Goal: Task Accomplishment & Management: Use online tool/utility

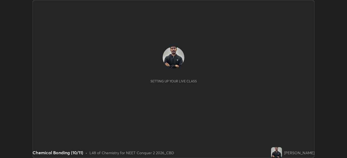
scroll to position [158, 346]
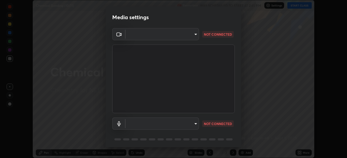
type input "ad6597066c7fc2f7d8a9df135791801f2c5e1b342417c3fbae4c684dc851fcd2"
type input "default"
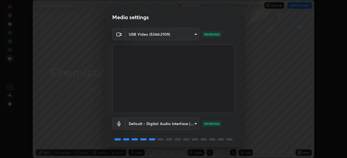
scroll to position [19, 0]
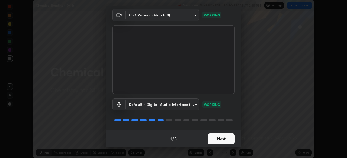
click at [226, 144] on button "Next" at bounding box center [220, 139] width 27 height 11
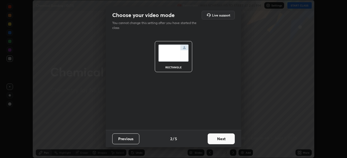
click at [224, 143] on button "Next" at bounding box center [220, 139] width 27 height 11
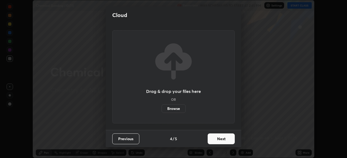
click at [224, 142] on button "Next" at bounding box center [220, 139] width 27 height 11
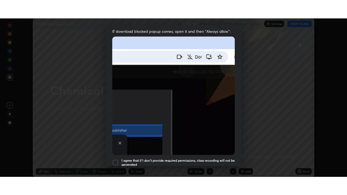
scroll to position [130, 0]
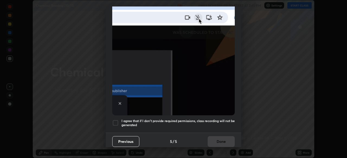
click at [115, 122] on div at bounding box center [115, 123] width 7 height 7
click at [216, 140] on button "Done" at bounding box center [220, 142] width 27 height 11
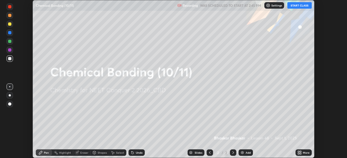
click at [243, 151] on img at bounding box center [242, 153] width 4 height 4
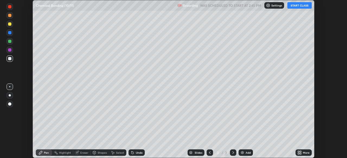
click at [300, 152] on icon at bounding box center [300, 151] width 1 height 1
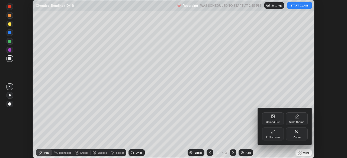
click at [271, 131] on icon at bounding box center [273, 132] width 4 height 4
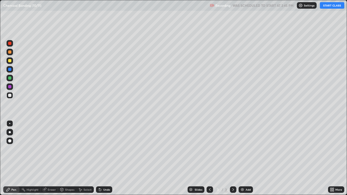
scroll to position [195, 347]
click at [331, 7] on button "START CLASS" at bounding box center [332, 5] width 24 height 7
click at [10, 132] on div at bounding box center [10, 132] width 2 height 2
click at [10, 61] on div at bounding box center [9, 60] width 3 height 3
click at [10, 95] on div at bounding box center [9, 95] width 3 height 3
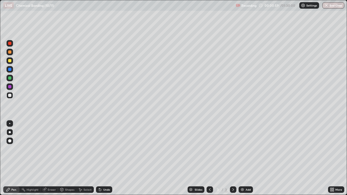
click at [11, 69] on div at bounding box center [9, 69] width 3 height 3
click at [13, 97] on div at bounding box center [10, 95] width 7 height 7
click at [10, 70] on div at bounding box center [9, 69] width 3 height 3
click at [10, 62] on div at bounding box center [9, 60] width 3 height 3
click at [12, 96] on div at bounding box center [10, 95] width 7 height 7
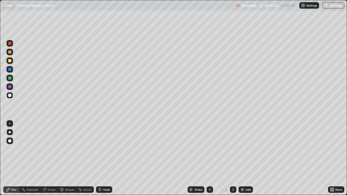
click at [8, 61] on div at bounding box center [10, 60] width 7 height 7
click at [105, 158] on div "Undo" at bounding box center [106, 189] width 7 height 3
click at [106, 158] on div "Undo" at bounding box center [106, 189] width 7 height 3
click at [10, 70] on div at bounding box center [9, 69] width 3 height 3
click at [12, 94] on div at bounding box center [10, 95] width 7 height 7
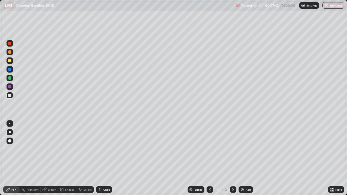
click at [246, 158] on div "Add" at bounding box center [247, 189] width 5 height 3
click at [50, 158] on div "Eraser" at bounding box center [52, 189] width 8 height 3
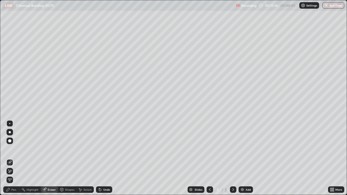
click at [14, 158] on div "Pen" at bounding box center [13, 189] width 5 height 3
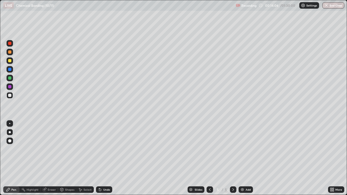
click at [103, 158] on div "Undo" at bounding box center [104, 189] width 16 height 7
click at [245, 158] on div "Add" at bounding box center [245, 189] width 14 height 7
click at [9, 61] on div at bounding box center [9, 60] width 3 height 3
click at [11, 70] on div at bounding box center [9, 69] width 3 height 3
click at [13, 52] on div at bounding box center [10, 52] width 7 height 7
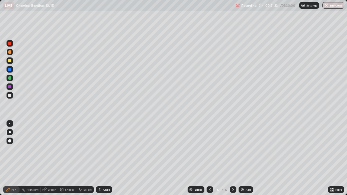
click at [246, 158] on div "Add" at bounding box center [247, 189] width 5 height 3
click at [12, 96] on div at bounding box center [10, 95] width 7 height 7
click at [103, 158] on div "Undo" at bounding box center [106, 189] width 7 height 3
click at [10, 61] on div at bounding box center [9, 60] width 3 height 3
click at [12, 95] on div at bounding box center [10, 95] width 7 height 7
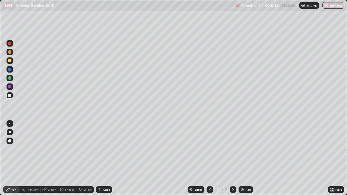
click at [11, 61] on div at bounding box center [9, 60] width 3 height 3
click at [11, 96] on div at bounding box center [9, 95] width 3 height 3
click at [9, 52] on div at bounding box center [9, 51] width 3 height 3
click at [10, 69] on div at bounding box center [9, 69] width 3 height 3
click at [12, 96] on div at bounding box center [10, 95] width 7 height 7
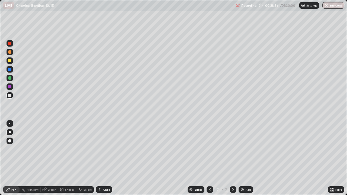
click at [246, 158] on div "Add" at bounding box center [247, 189] width 5 height 3
click at [11, 61] on div at bounding box center [9, 60] width 3 height 3
click at [12, 96] on div at bounding box center [10, 95] width 7 height 7
click at [242, 158] on img at bounding box center [242, 189] width 4 height 4
click at [103, 158] on div "Undo" at bounding box center [106, 189] width 7 height 3
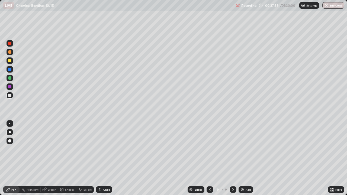
click at [103, 158] on div "Undo" at bounding box center [106, 189] width 7 height 3
click at [248, 158] on div "Add" at bounding box center [245, 189] width 14 height 7
click at [10, 61] on div at bounding box center [9, 60] width 3 height 3
click at [106, 158] on div "Undo" at bounding box center [106, 189] width 7 height 3
click at [107, 158] on div "Undo" at bounding box center [106, 189] width 7 height 3
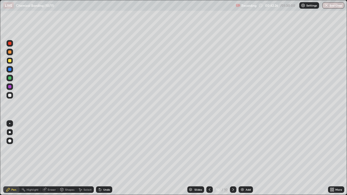
click at [12, 95] on div at bounding box center [10, 95] width 7 height 7
click at [11, 69] on div at bounding box center [9, 69] width 3 height 3
click at [106, 158] on div "Undo" at bounding box center [106, 189] width 7 height 3
click at [105, 158] on div "Undo" at bounding box center [106, 189] width 7 height 3
click at [247, 158] on div "Add" at bounding box center [247, 189] width 5 height 3
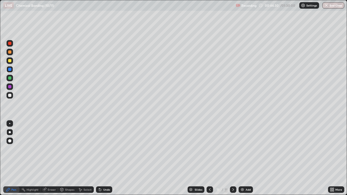
click at [12, 95] on div at bounding box center [10, 95] width 7 height 7
click at [102, 158] on div "Undo" at bounding box center [104, 189] width 16 height 7
click at [10, 61] on div at bounding box center [9, 60] width 3 height 3
click at [10, 69] on div at bounding box center [9, 69] width 3 height 3
click at [11, 78] on div at bounding box center [9, 77] width 3 height 3
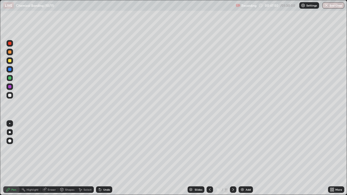
click at [146, 158] on div "Slides 11 / 11 Add" at bounding box center [220, 189] width 216 height 11
click at [245, 158] on div "Add" at bounding box center [247, 189] width 5 height 3
click at [12, 97] on div at bounding box center [10, 95] width 7 height 7
click at [208, 158] on icon at bounding box center [209, 189] width 4 height 4
click at [231, 158] on icon at bounding box center [233, 189] width 4 height 4
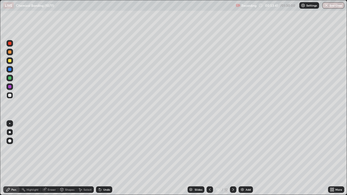
click at [247, 158] on div "Add" at bounding box center [247, 189] width 5 height 3
click at [105, 158] on div "Undo" at bounding box center [106, 189] width 7 height 3
click at [106, 158] on div "Undo" at bounding box center [106, 189] width 7 height 3
click at [12, 62] on div at bounding box center [10, 60] width 7 height 7
click at [206, 158] on div at bounding box center [209, 189] width 7 height 7
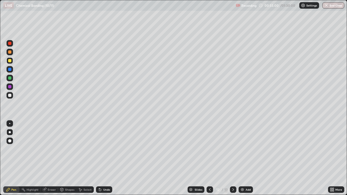
click at [232, 158] on icon at bounding box center [233, 189] width 4 height 4
click at [12, 78] on div at bounding box center [10, 78] width 7 height 7
click at [11, 95] on div at bounding box center [9, 95] width 3 height 3
click at [106, 158] on div "Undo" at bounding box center [106, 189] width 7 height 3
click at [11, 60] on div at bounding box center [9, 60] width 3 height 3
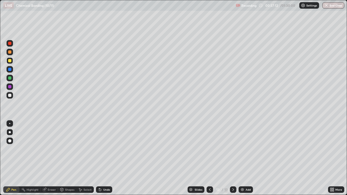
click at [105, 158] on div "Undo" at bounding box center [106, 189] width 7 height 3
click at [102, 158] on div "Undo" at bounding box center [104, 189] width 16 height 7
click at [104, 158] on div "Undo" at bounding box center [104, 189] width 16 height 7
click at [106, 158] on div "Undo" at bounding box center [104, 189] width 16 height 7
click at [107, 158] on div "Undo" at bounding box center [104, 189] width 16 height 7
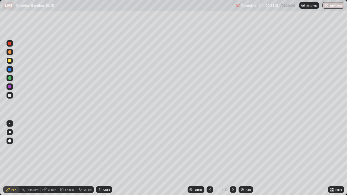
click at [12, 95] on div at bounding box center [10, 95] width 7 height 7
click at [246, 158] on div "Add" at bounding box center [247, 189] width 5 height 3
click at [52, 158] on div "Eraser" at bounding box center [52, 189] width 8 height 3
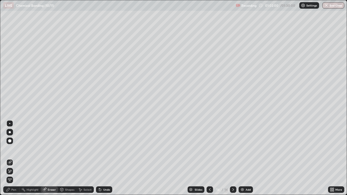
click at [14, 158] on div "Pen" at bounding box center [13, 189] width 5 height 3
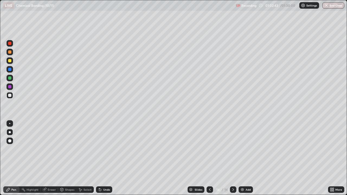
click at [9, 61] on div at bounding box center [9, 60] width 3 height 3
click at [109, 158] on div "Undo" at bounding box center [106, 189] width 7 height 3
click at [108, 158] on div "Undo" at bounding box center [104, 189] width 16 height 7
click at [12, 95] on div at bounding box center [10, 95] width 7 height 7
click at [249, 158] on div "Add" at bounding box center [247, 189] width 5 height 3
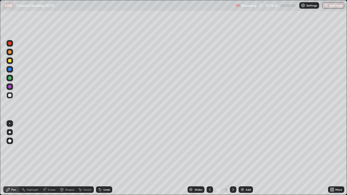
click at [106, 158] on div "Undo" at bounding box center [106, 189] width 7 height 3
click at [105, 158] on div "Undo" at bounding box center [106, 189] width 7 height 3
click at [106, 158] on div "Undo" at bounding box center [106, 189] width 7 height 3
click at [107, 158] on div "Undo" at bounding box center [106, 189] width 7 height 3
click at [109, 158] on div "Undo" at bounding box center [106, 189] width 7 height 3
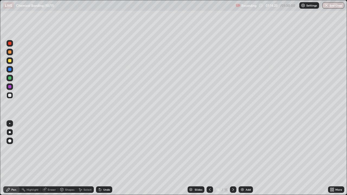
click at [108, 158] on div "Undo" at bounding box center [106, 189] width 7 height 3
click at [107, 158] on div "Undo" at bounding box center [106, 189] width 7 height 3
click at [108, 158] on div "Undo" at bounding box center [106, 189] width 7 height 3
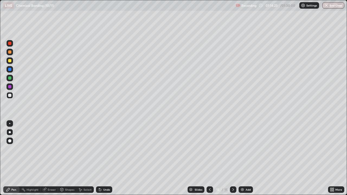
click at [108, 158] on div "Undo" at bounding box center [106, 189] width 7 height 3
click at [106, 158] on div "Undo" at bounding box center [106, 189] width 7 height 3
click at [107, 158] on div "Undo" at bounding box center [104, 189] width 16 height 7
click at [106, 158] on div "Undo" at bounding box center [104, 189] width 16 height 7
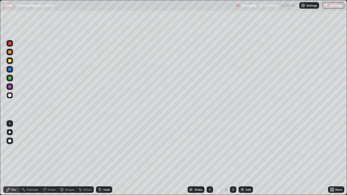
click at [106, 158] on div "Undo" at bounding box center [104, 189] width 16 height 7
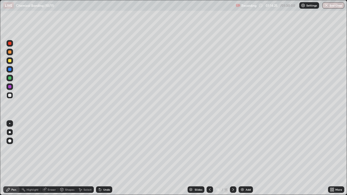
click at [105, 158] on div "Undo" at bounding box center [104, 189] width 16 height 7
click at [106, 158] on div "Undo" at bounding box center [104, 189] width 16 height 7
click at [105, 158] on div "Undo" at bounding box center [104, 189] width 16 height 7
click at [105, 158] on div "Undo" at bounding box center [106, 189] width 7 height 3
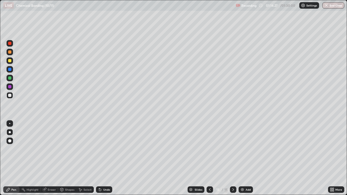
click at [106, 158] on div "Undo" at bounding box center [104, 189] width 16 height 7
click at [107, 158] on div "Undo" at bounding box center [104, 189] width 16 height 7
click at [105, 158] on div "Undo" at bounding box center [104, 189] width 16 height 7
click at [108, 158] on div "Undo" at bounding box center [104, 189] width 16 height 7
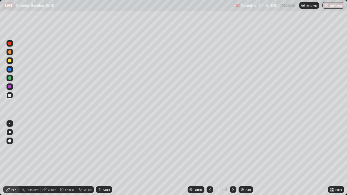
click at [250, 158] on div "Add" at bounding box center [245, 189] width 14 height 7
click at [11, 61] on div at bounding box center [9, 60] width 3 height 3
click at [10, 78] on div at bounding box center [9, 77] width 3 height 3
click at [12, 95] on div at bounding box center [10, 95] width 7 height 7
click at [331, 7] on button "End Class" at bounding box center [333, 5] width 21 height 7
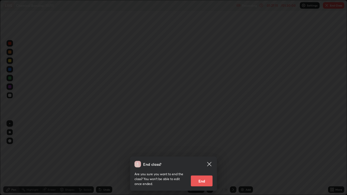
click at [205, 158] on button "End" at bounding box center [202, 181] width 22 height 11
